Goal: Transaction & Acquisition: Obtain resource

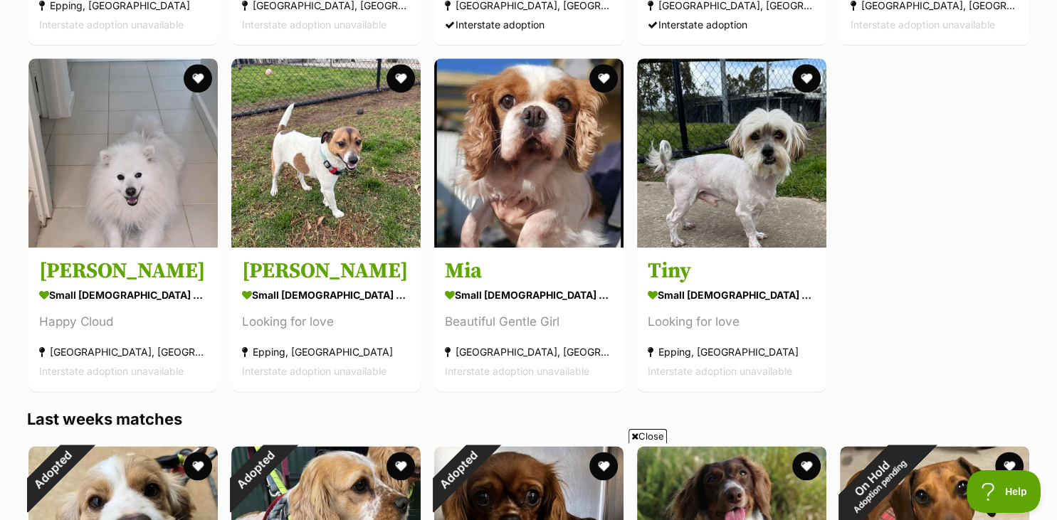
scroll to position [1628, 0]
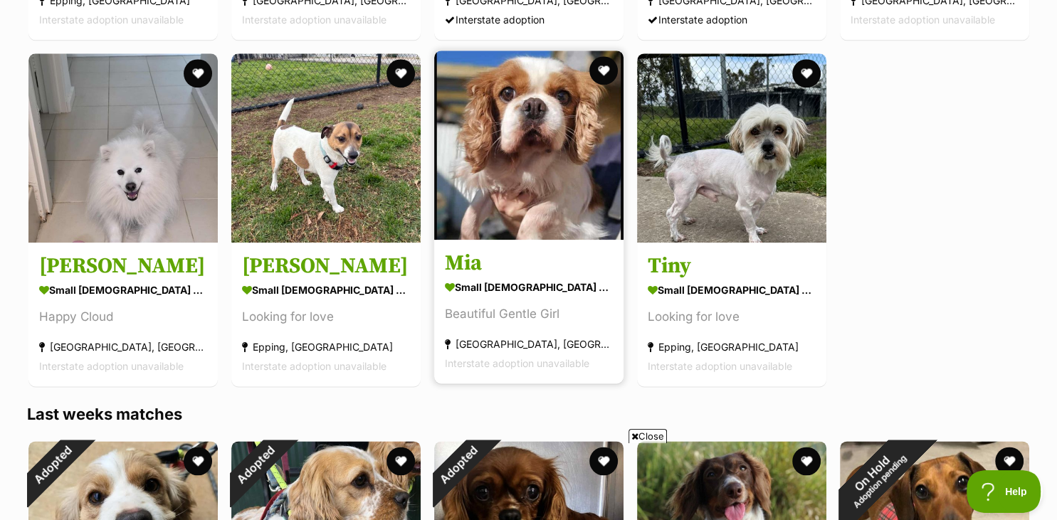
click at [499, 265] on h3 "Mia" at bounding box center [529, 263] width 168 height 27
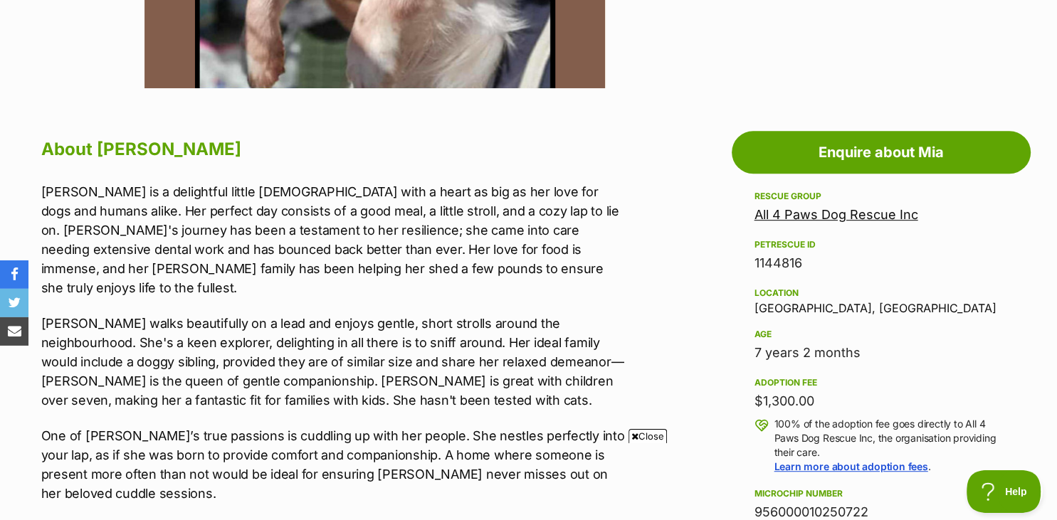
scroll to position [701, 0]
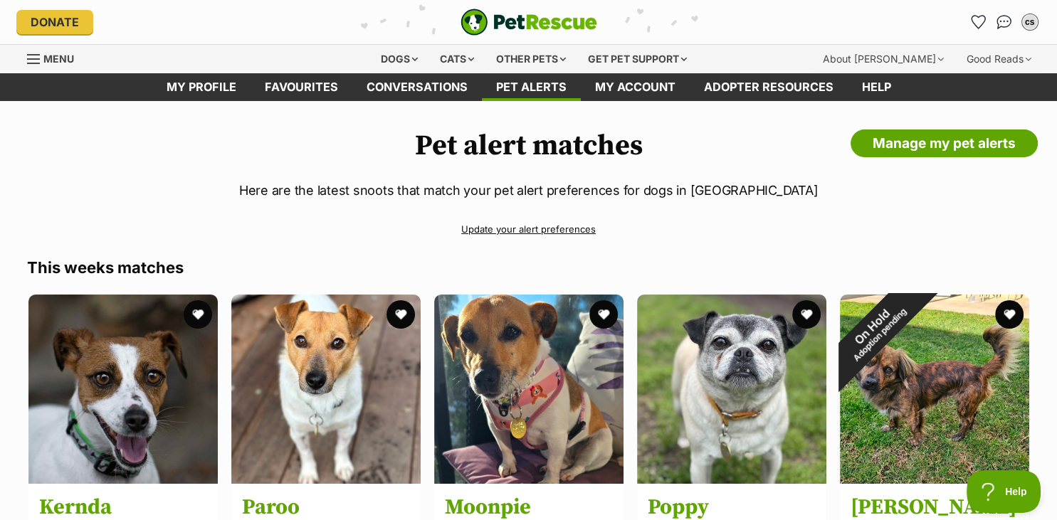
drag, startPoint x: 1054, startPoint y: 4, endPoint x: 655, endPoint y: 210, distance: 449.0
click at [435, 84] on link "Conversations" at bounding box center [416, 87] width 129 height 28
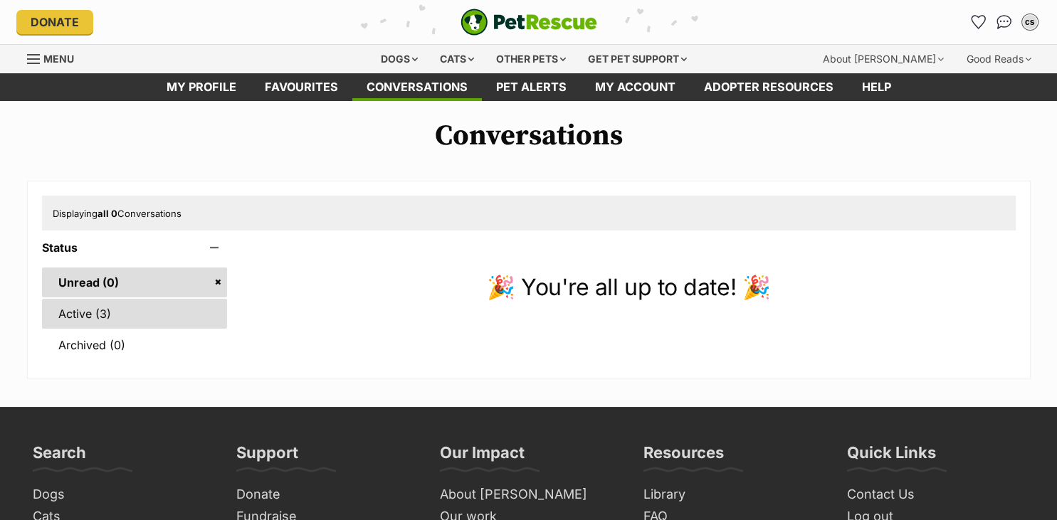
click at [113, 319] on link "Active (3)" at bounding box center [135, 314] width 186 height 30
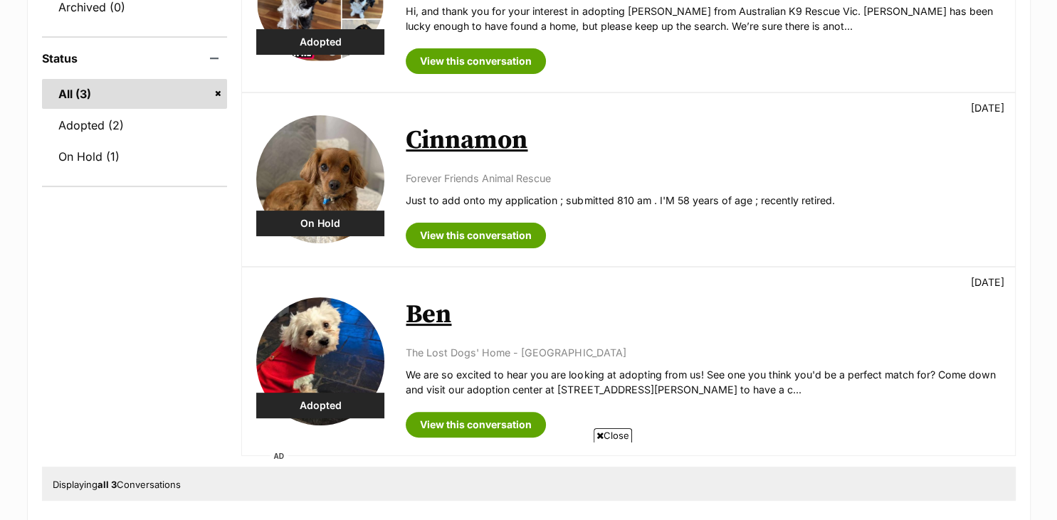
scroll to position [376, 0]
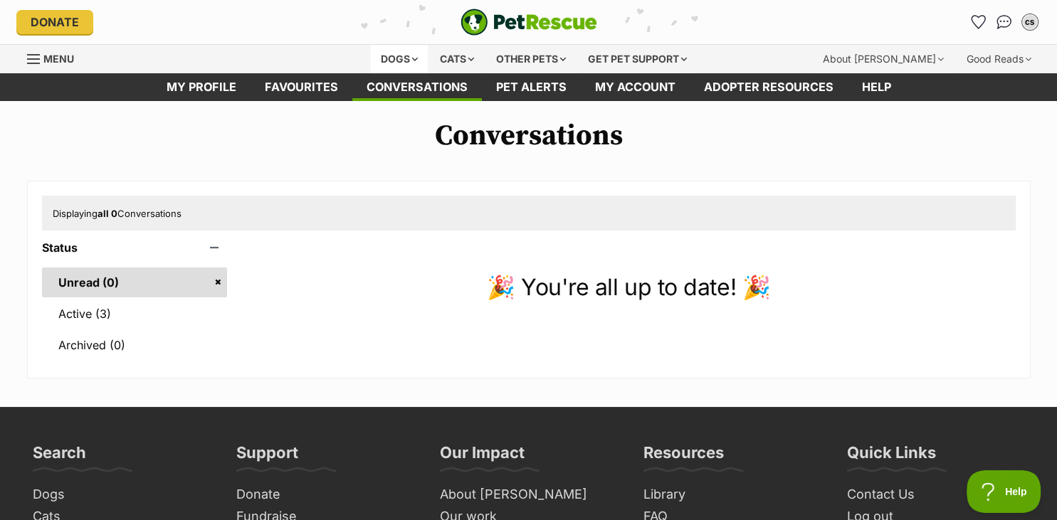
click at [386, 59] on div "Dogs" at bounding box center [399, 59] width 57 height 28
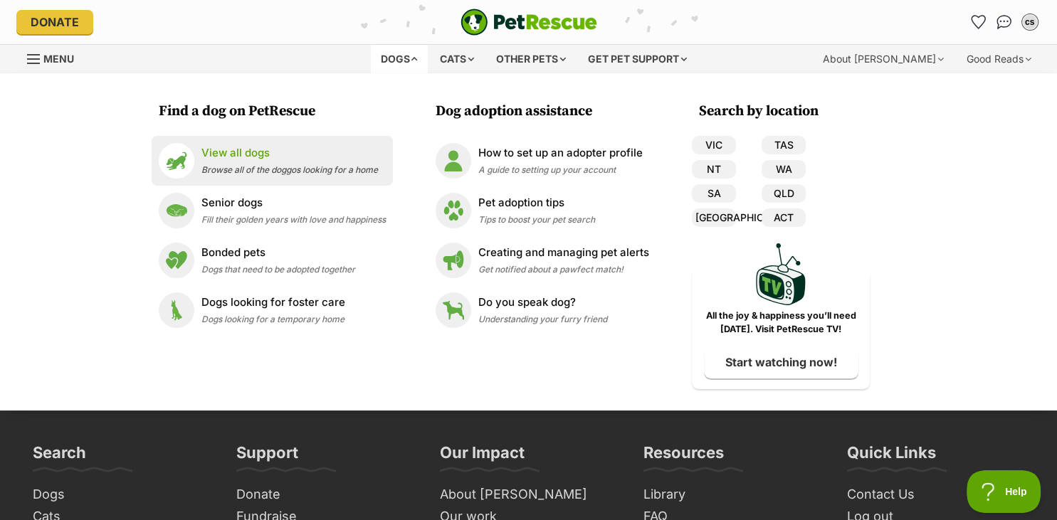
click at [241, 166] on span "Browse all of the doggos looking for a home" at bounding box center [289, 169] width 176 height 11
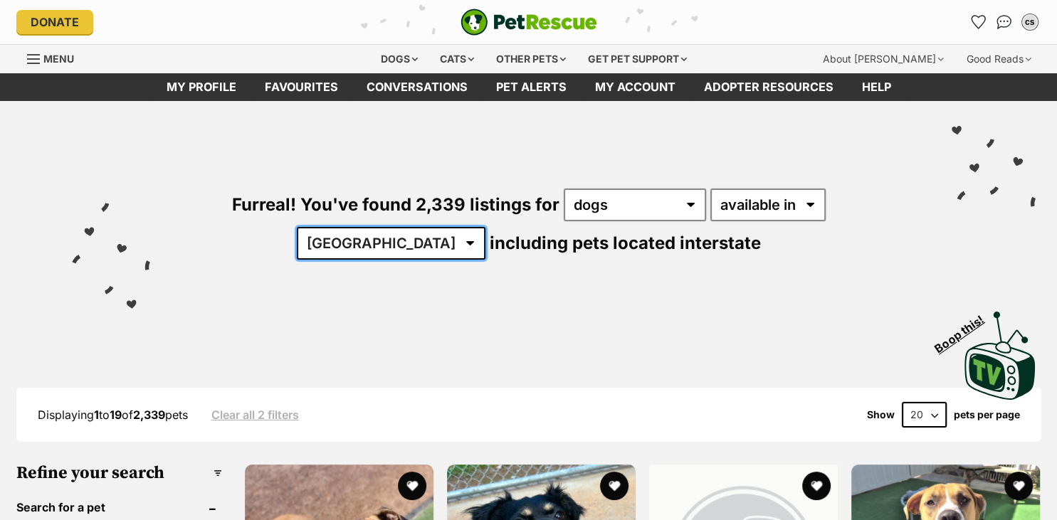
click at [297, 227] on select "[GEOGRAPHIC_DATA] [GEOGRAPHIC_DATA] [GEOGRAPHIC_DATA] [GEOGRAPHIC_DATA] [GEOGRA…" at bounding box center [391, 243] width 189 height 33
select select "VIC"
click option "VIC" at bounding box center [0, 0] width 0 height 0
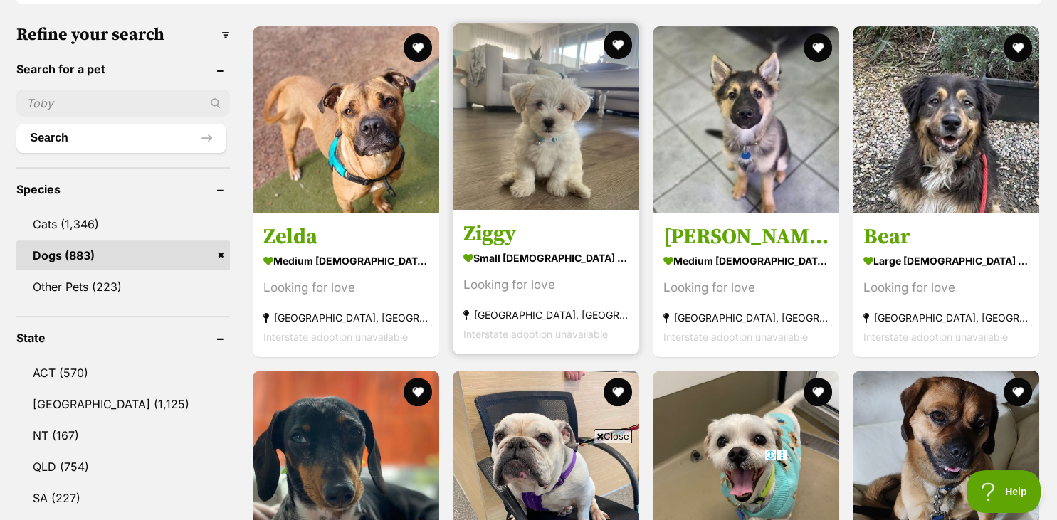
click at [522, 241] on h3 "Ziggy" at bounding box center [545, 234] width 165 height 27
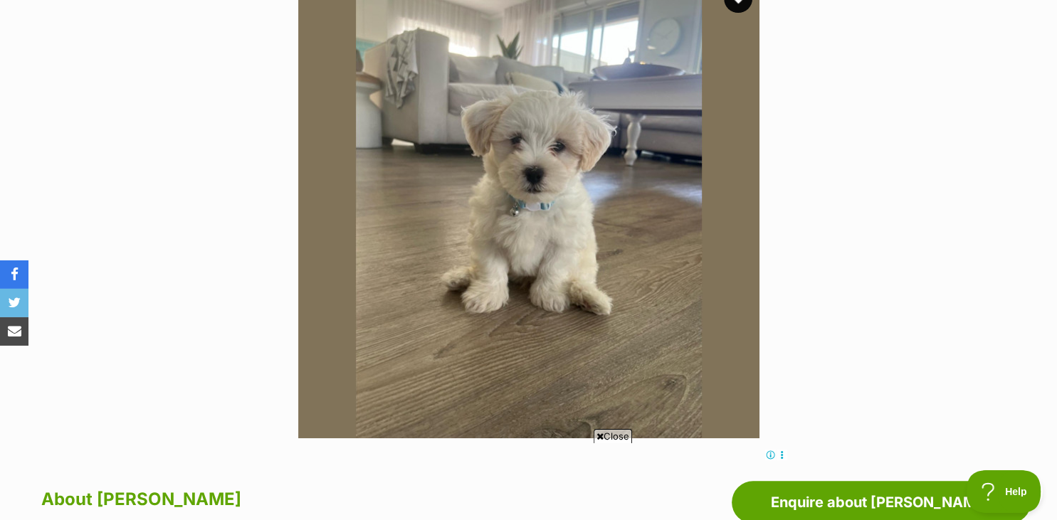
drag, startPoint x: 1049, startPoint y: 5, endPoint x: 727, endPoint y: 295, distance: 433.3
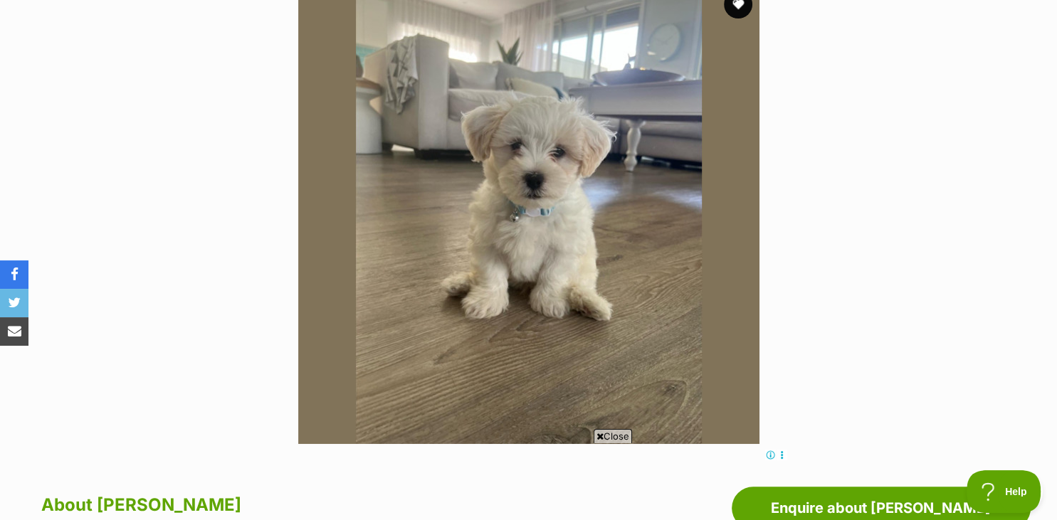
click at [549, 222] on img at bounding box center [528, 213] width 461 height 461
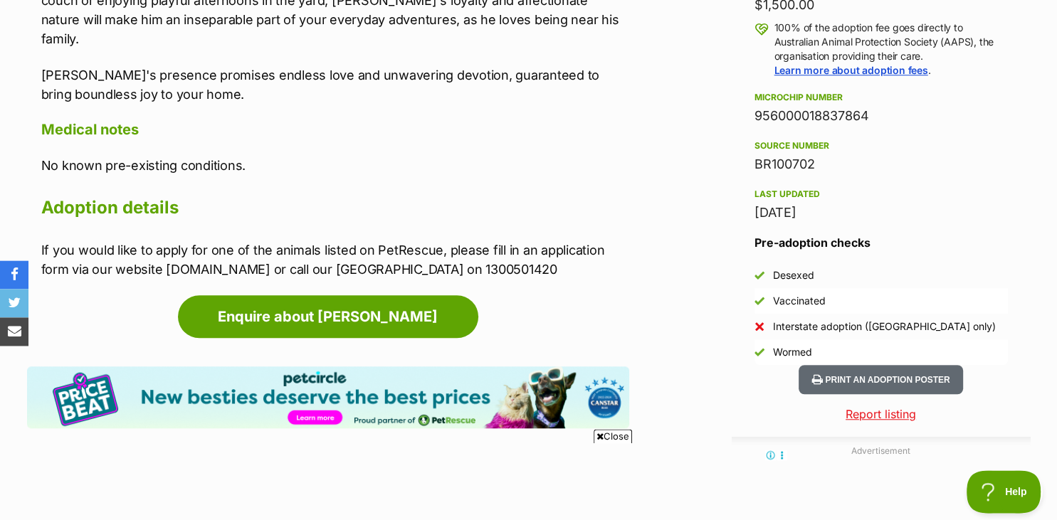
scroll to position [1089, 0]
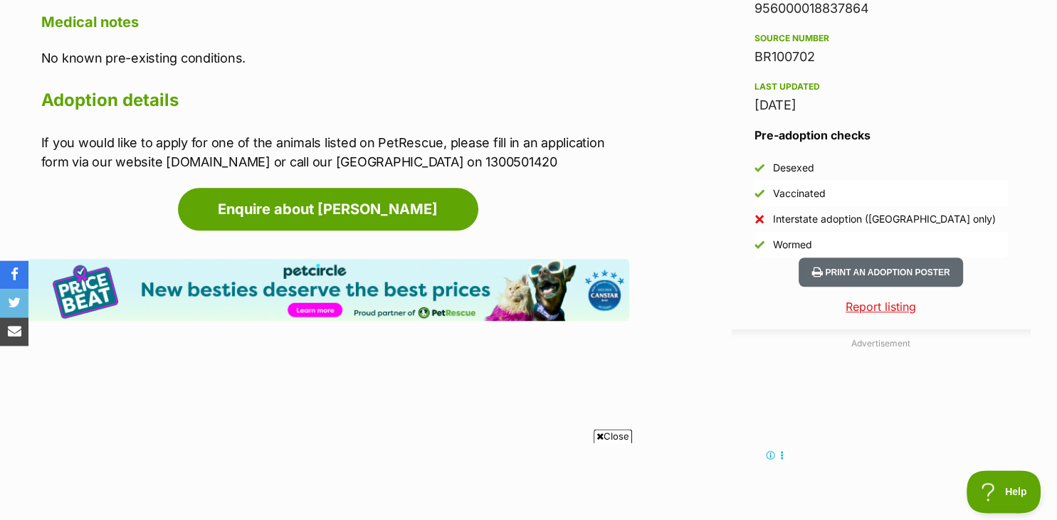
drag, startPoint x: 1051, startPoint y: 514, endPoint x: 1020, endPoint y: 420, distance: 98.8
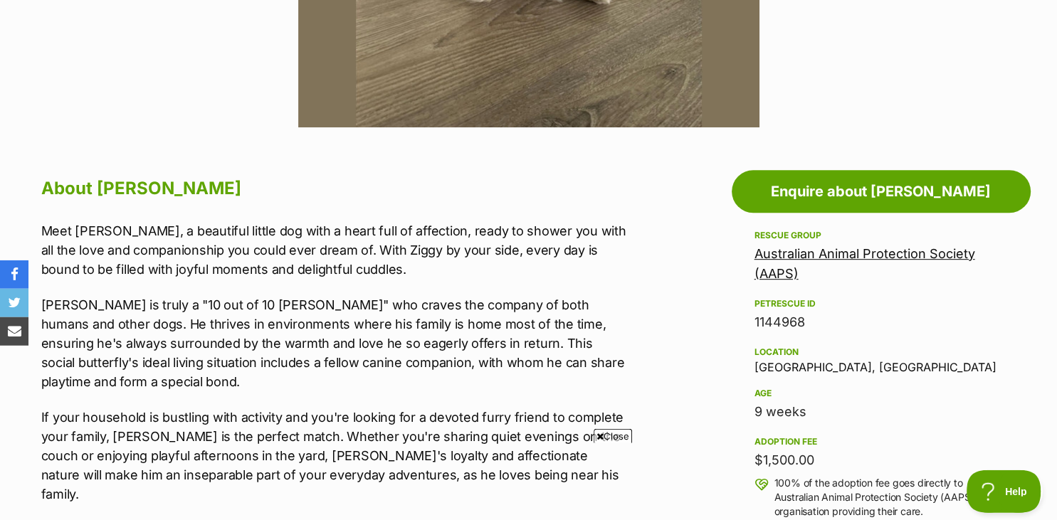
scroll to position [626, 0]
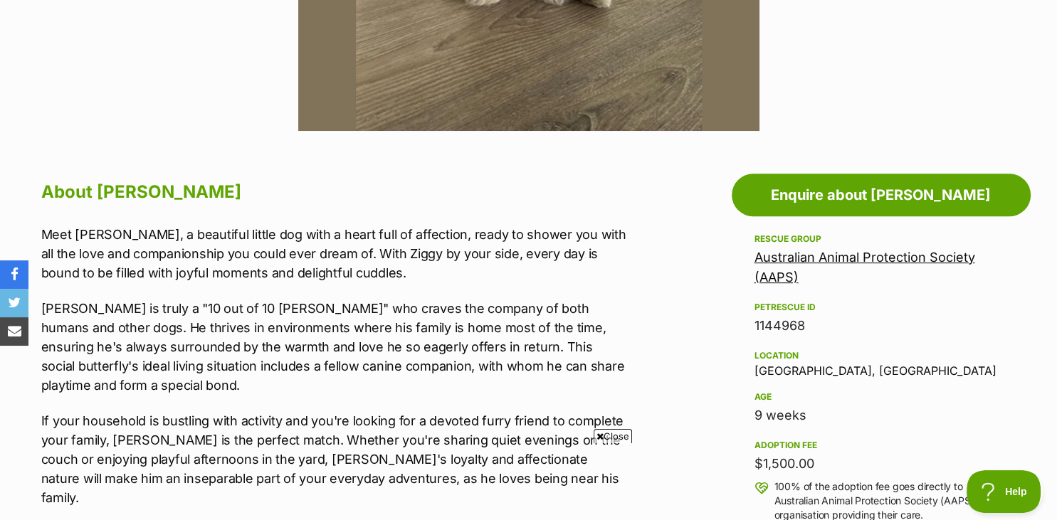
drag, startPoint x: 1051, startPoint y: 1, endPoint x: 966, endPoint y: 194, distance: 211.2
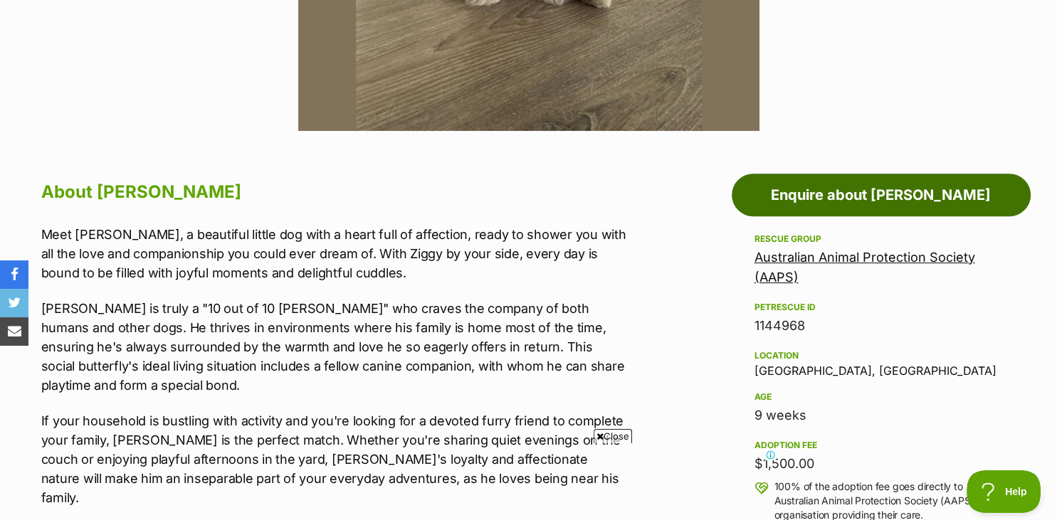
scroll to position [0, 0]
click at [940, 191] on link "Enquire about Ziggy" at bounding box center [880, 195] width 299 height 43
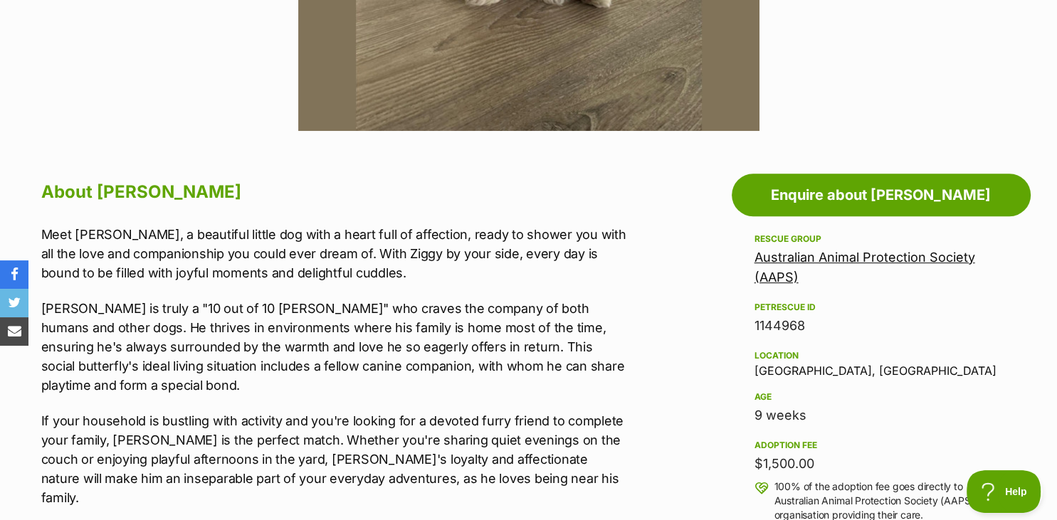
drag, startPoint x: 655, startPoint y: 453, endPoint x: 678, endPoint y: 322, distance: 133.6
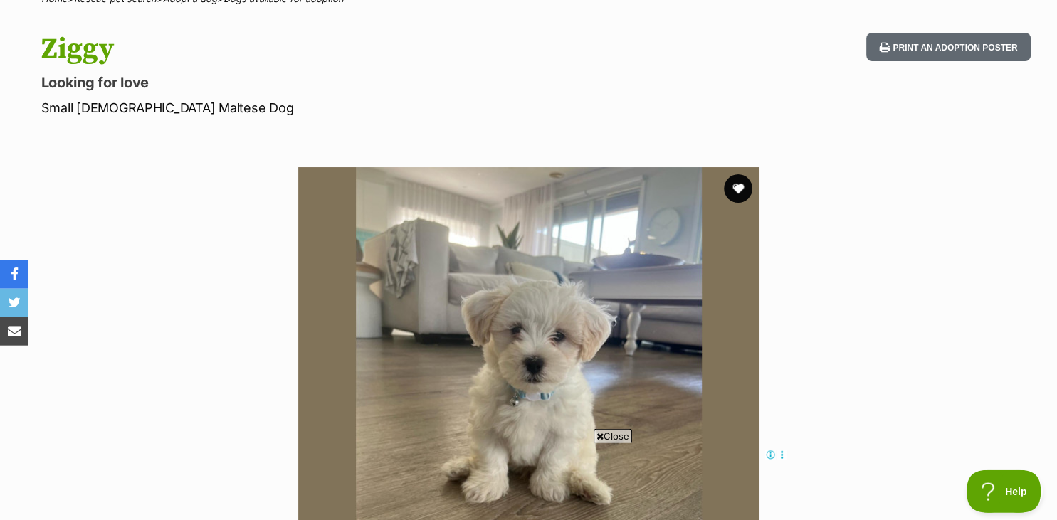
scroll to position [125, 0]
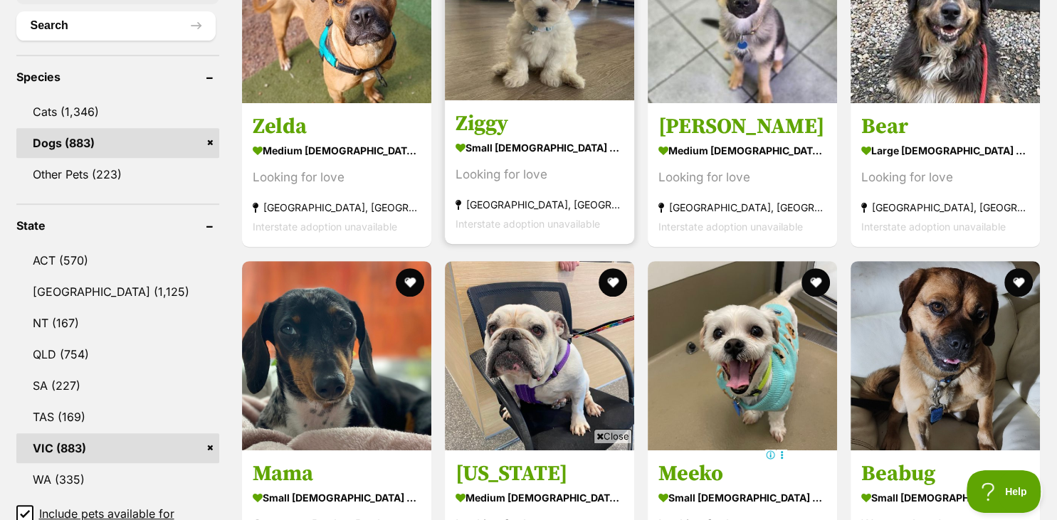
click at [467, 143] on strong "small [DEMOGRAPHIC_DATA] Dog" at bounding box center [539, 148] width 168 height 21
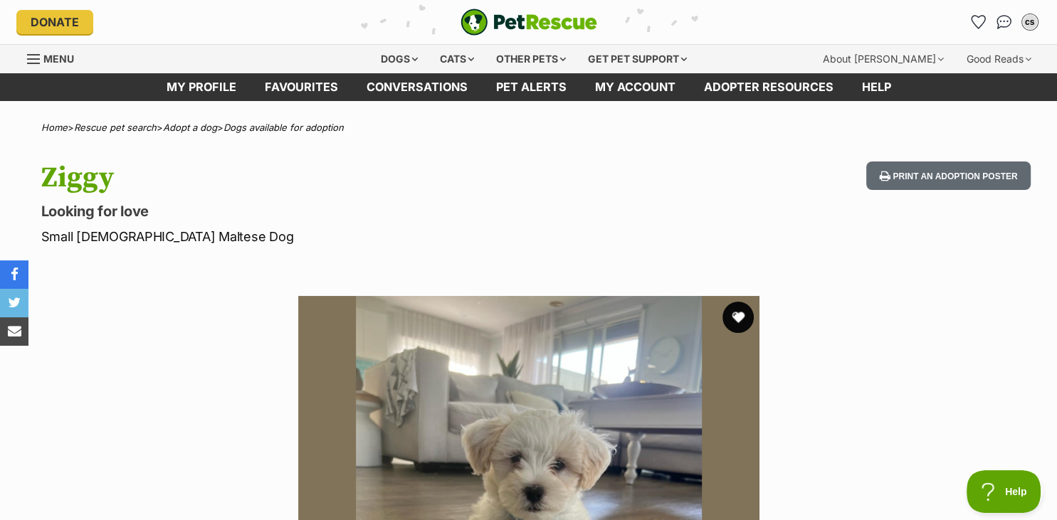
click at [740, 311] on button "favourite" at bounding box center [737, 317] width 31 height 31
click at [282, 95] on link "Favourites" at bounding box center [301, 87] width 102 height 28
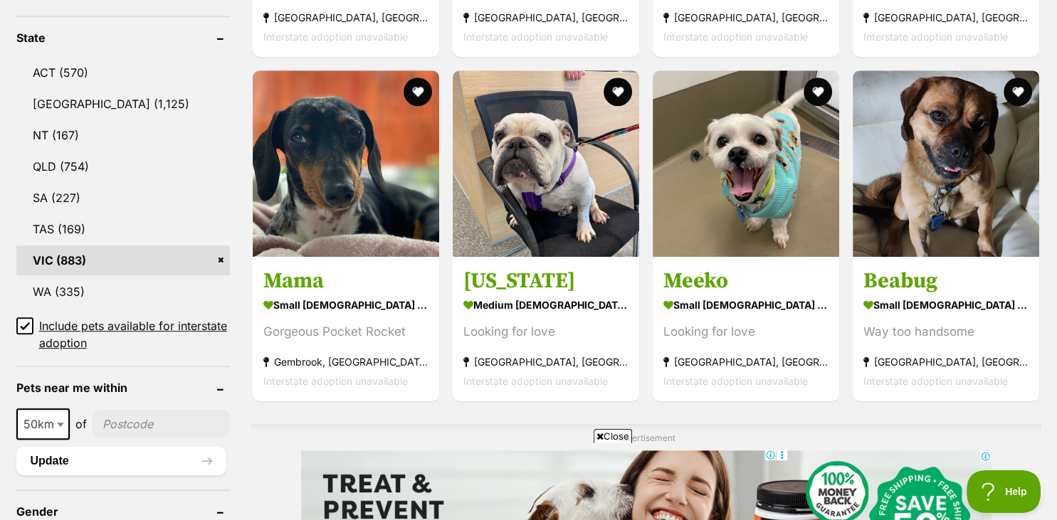
scroll to position [776, 0]
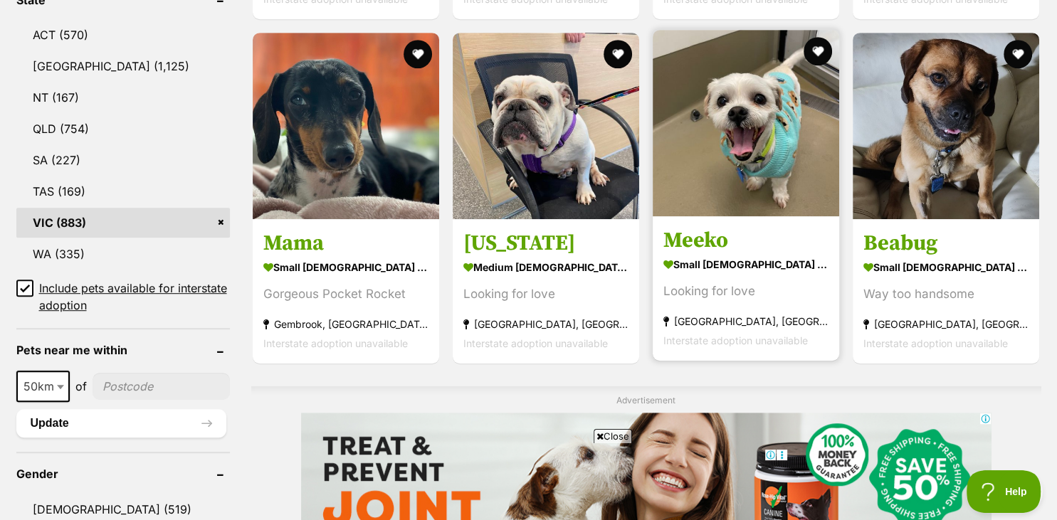
click at [708, 255] on strong "small [DEMOGRAPHIC_DATA] Dog" at bounding box center [745, 264] width 165 height 21
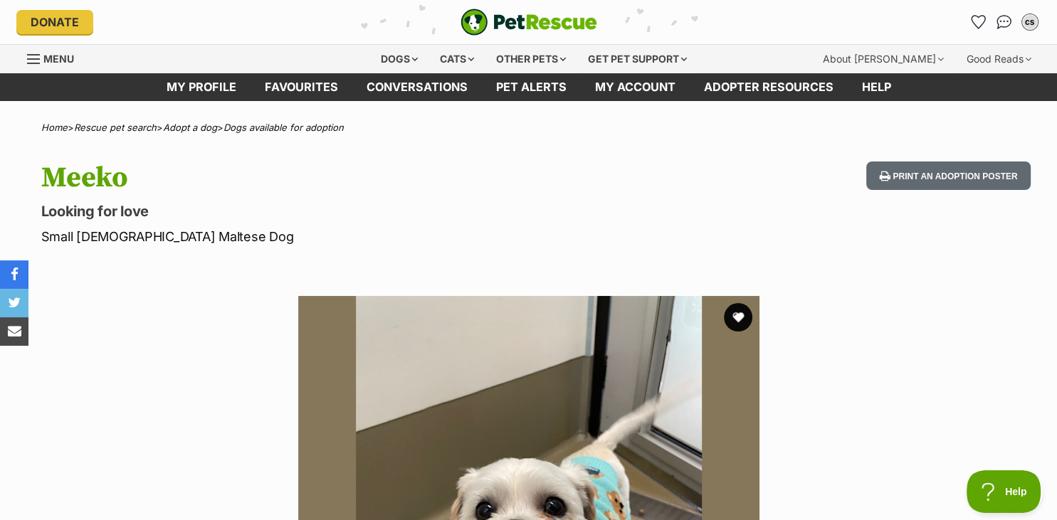
drag, startPoint x: 1054, startPoint y: 5, endPoint x: 647, endPoint y: 221, distance: 460.5
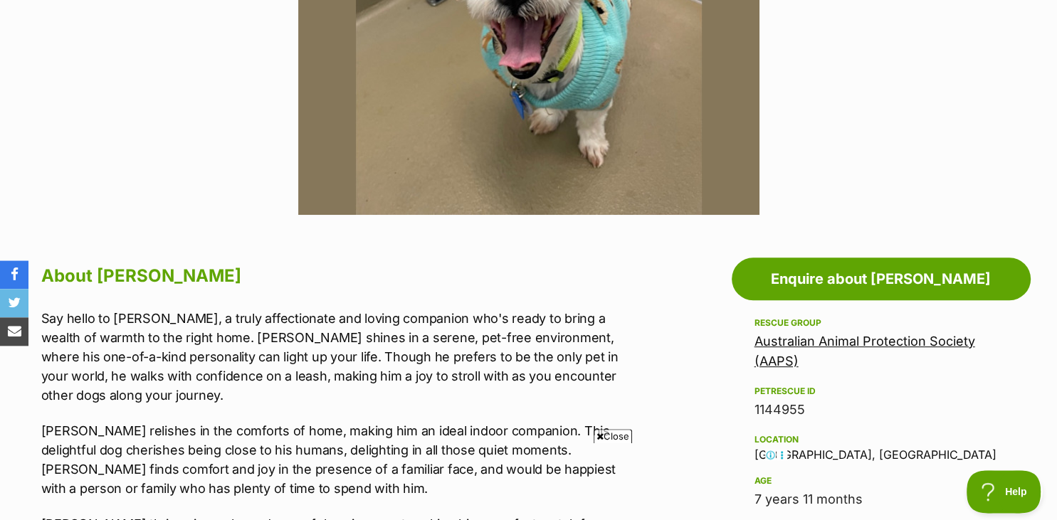
scroll to position [563, 0]
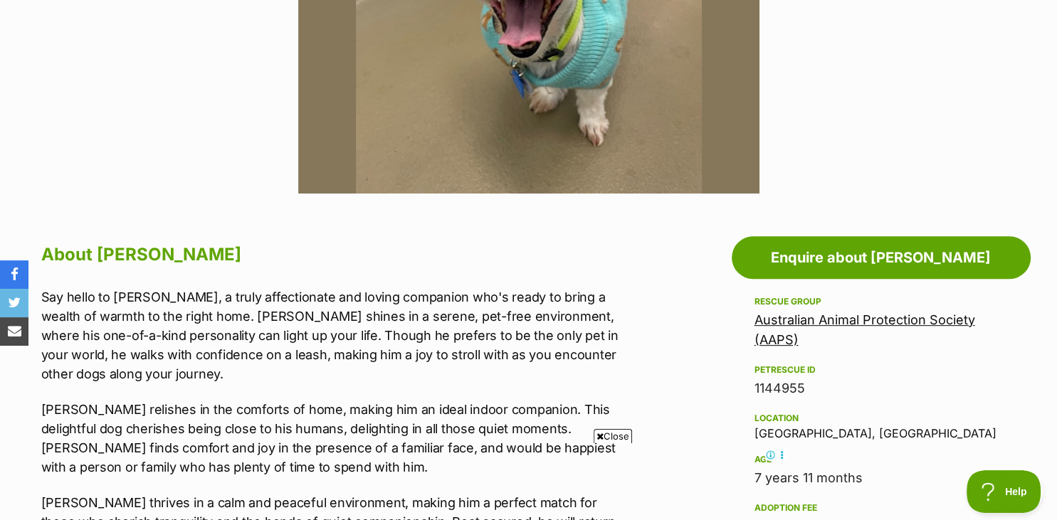
click at [795, 330] on div "Australian Animal Protection Society (AAPS)" at bounding box center [880, 330] width 253 height 40
click at [798, 322] on link "Australian Animal Protection Society (AAPS)" at bounding box center [864, 329] width 221 height 35
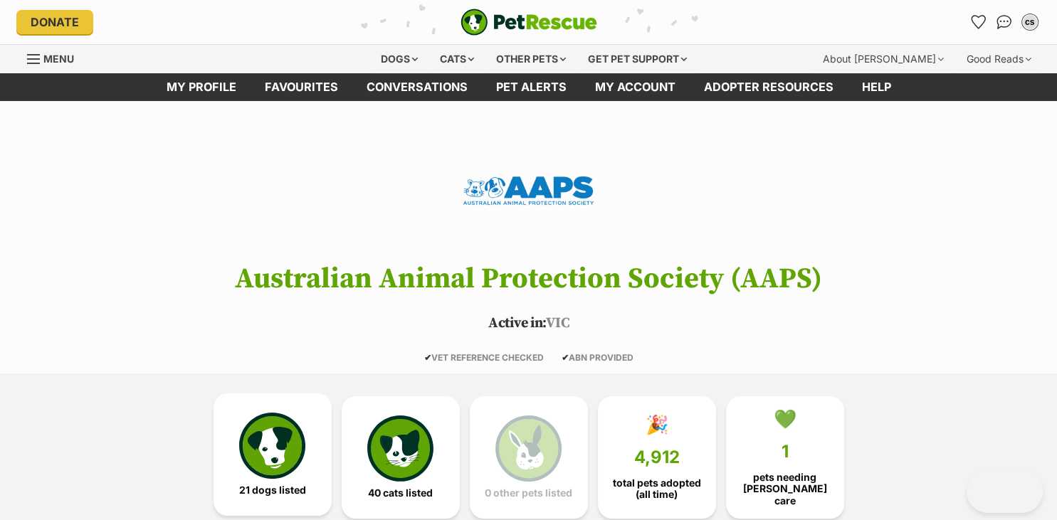
click at [288, 440] on img at bounding box center [271, 445] width 65 height 65
click at [284, 456] on img at bounding box center [271, 445] width 65 height 65
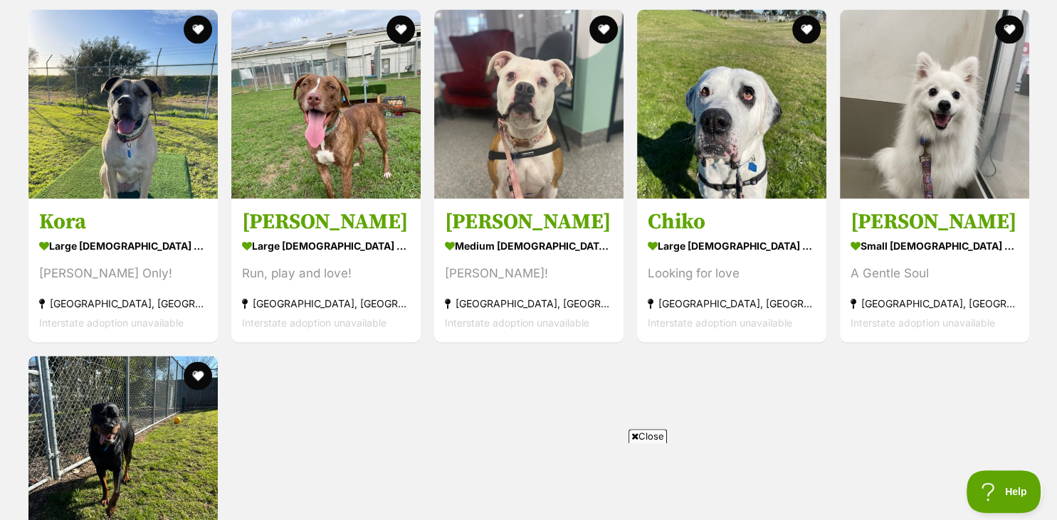
scroll to position [2408, 0]
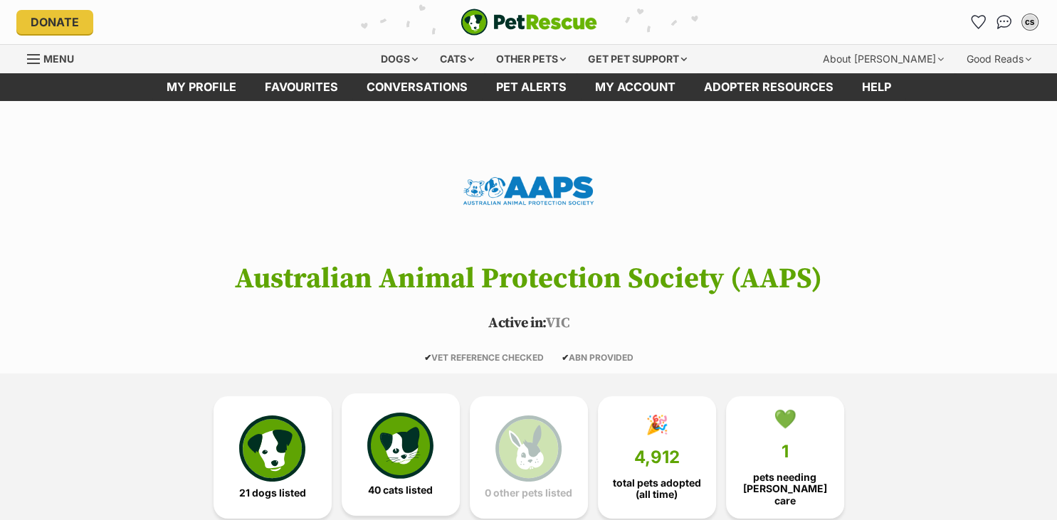
click at [395, 445] on img at bounding box center [399, 445] width 65 height 65
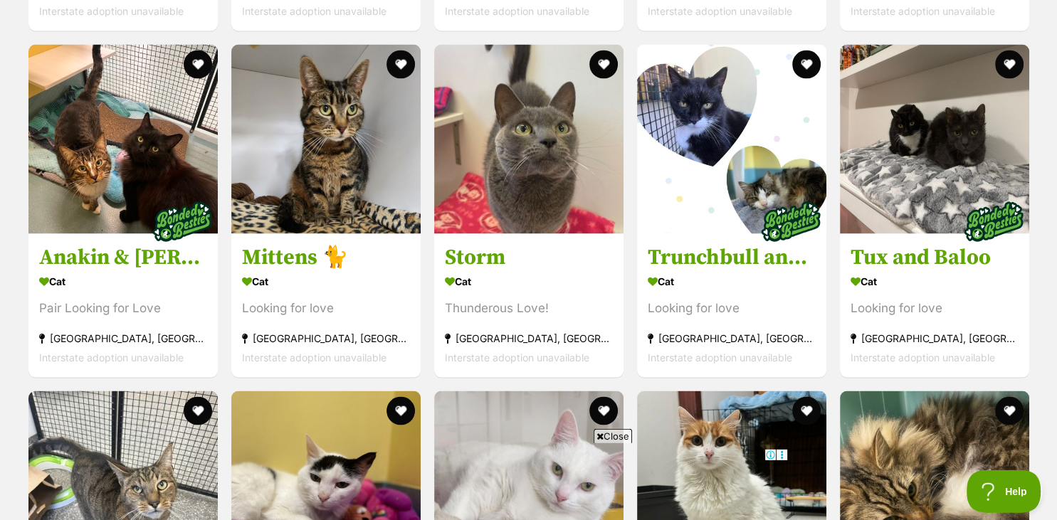
scroll to position [2695, 0]
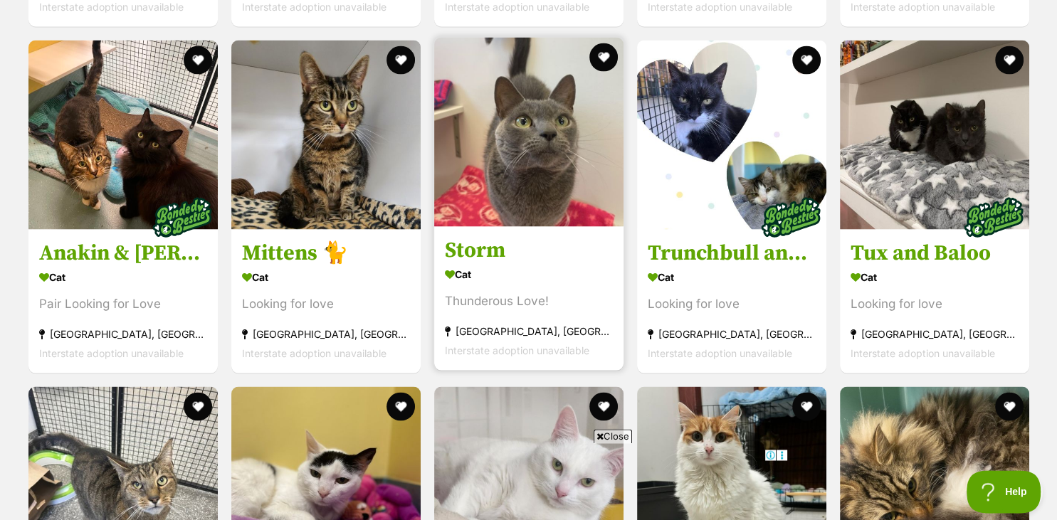
click at [514, 179] on img at bounding box center [528, 131] width 189 height 189
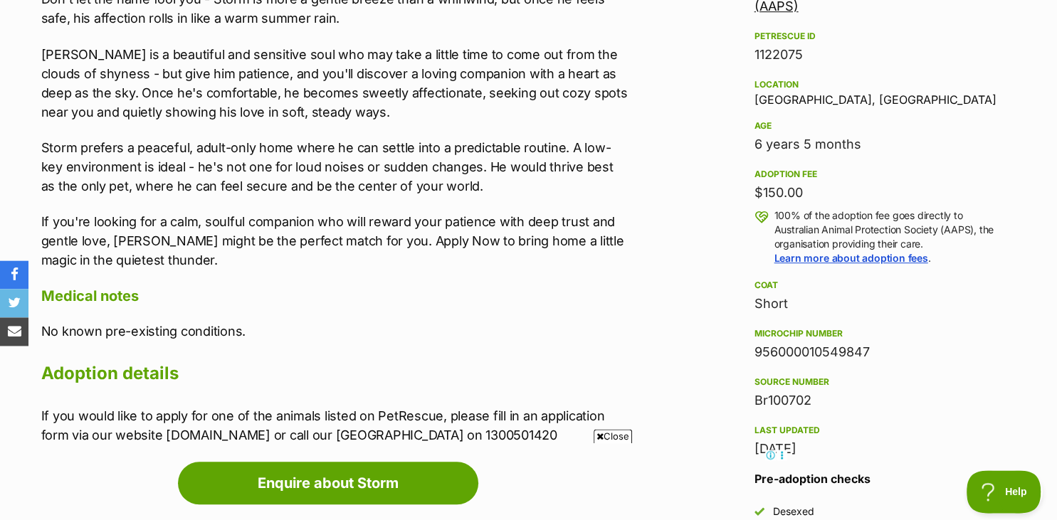
scroll to position [901, 0]
